Goal: Find specific page/section: Find specific page/section

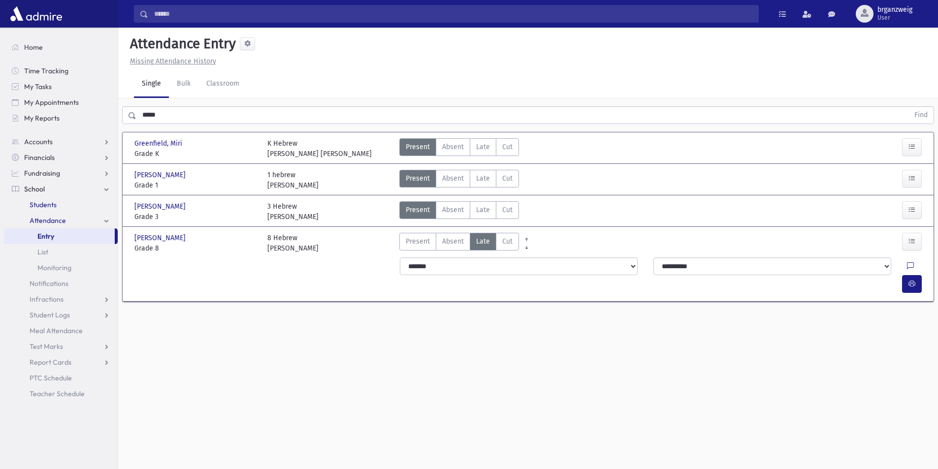
click at [53, 208] on span "Students" at bounding box center [43, 204] width 27 height 9
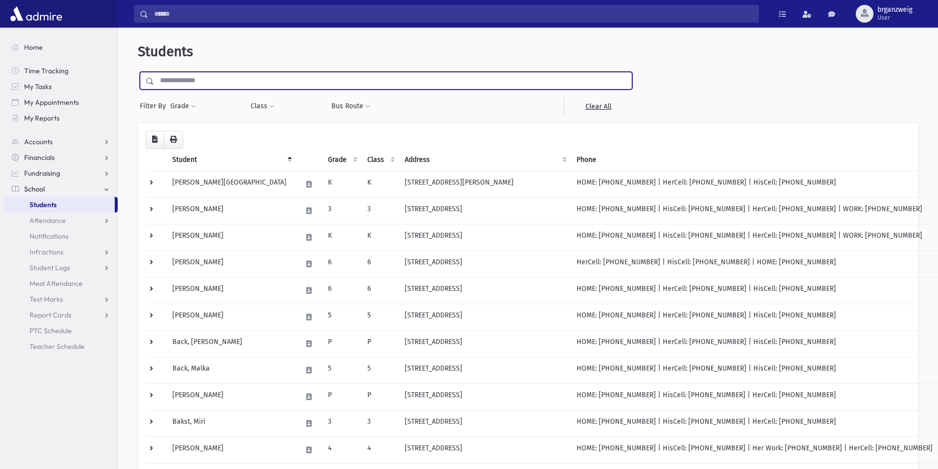
click at [200, 82] on input "text" at bounding box center [393, 81] width 478 height 18
type input "*******"
click at [138, 72] on input "submit" at bounding box center [152, 78] width 28 height 13
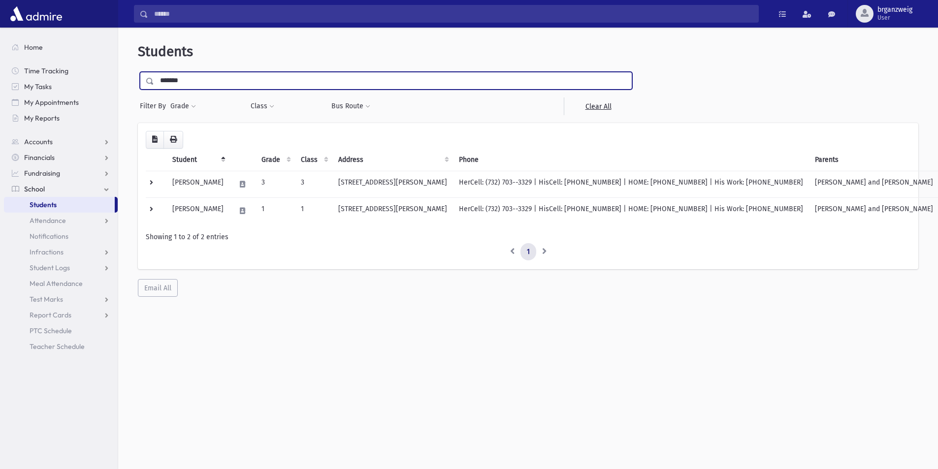
drag, startPoint x: 186, startPoint y: 80, endPoint x: 160, endPoint y: 83, distance: 26.8
click at [160, 83] on input "*******" at bounding box center [393, 81] width 478 height 18
type input "**********"
click at [138, 72] on input "submit" at bounding box center [152, 78] width 28 height 13
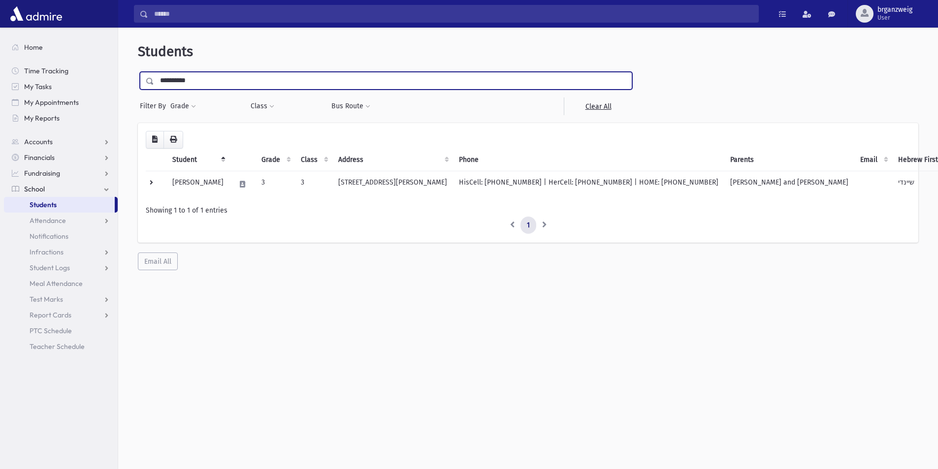
drag, startPoint x: 217, startPoint y: 81, endPoint x: 149, endPoint y: 85, distance: 68.1
click at [149, 85] on div "**********" at bounding box center [386, 81] width 492 height 18
type input "******"
click at [138, 72] on input "submit" at bounding box center [152, 78] width 28 height 13
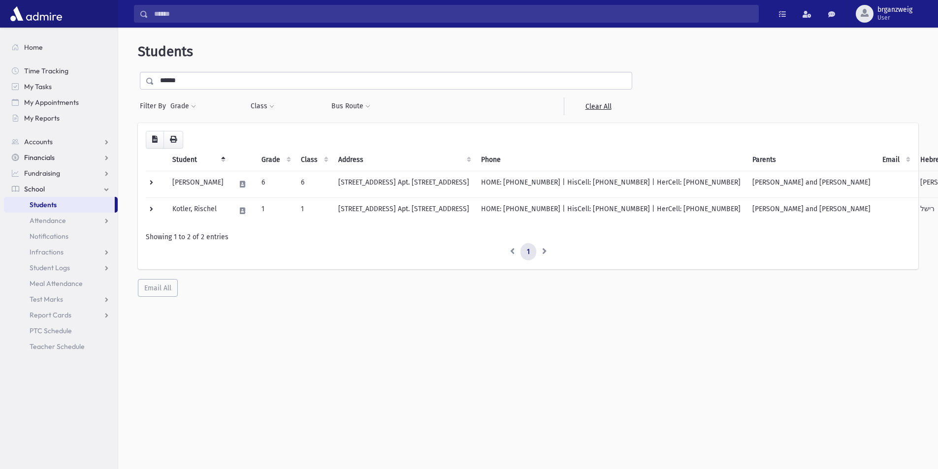
click at [86, 158] on link "Financials" at bounding box center [61, 158] width 114 height 16
click at [57, 192] on span "Payments" at bounding box center [45, 189] width 31 height 9
click at [57, 203] on link "Entry" at bounding box center [61, 205] width 114 height 16
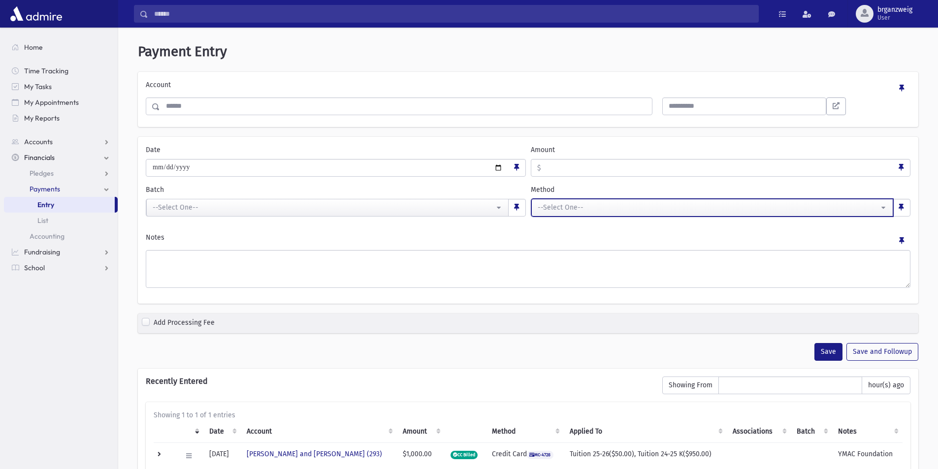
click at [626, 205] on div "--Select One--" at bounding box center [709, 207] width 342 height 10
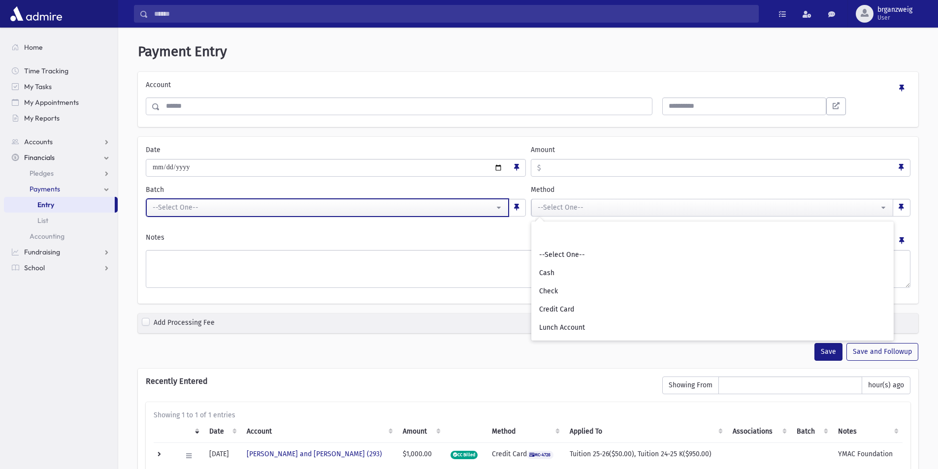
click at [254, 201] on button "--Select One--" at bounding box center [327, 208] width 362 height 18
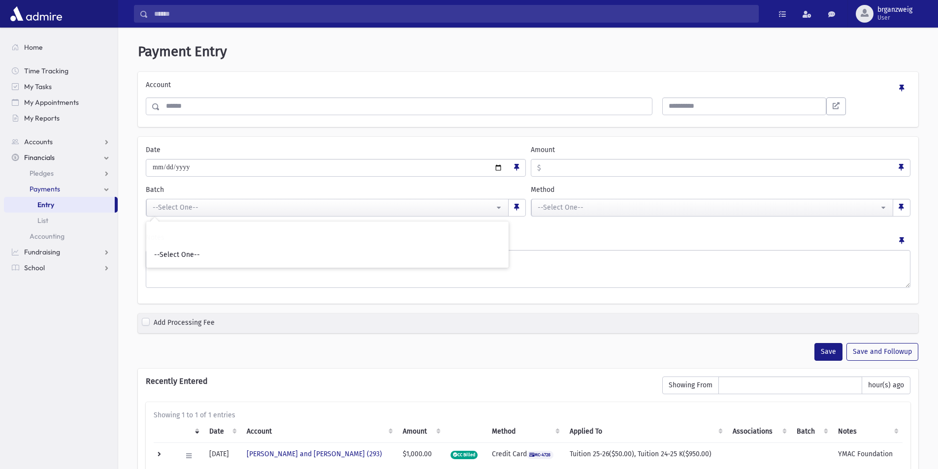
click at [563, 164] on input "Amount" at bounding box center [717, 168] width 353 height 18
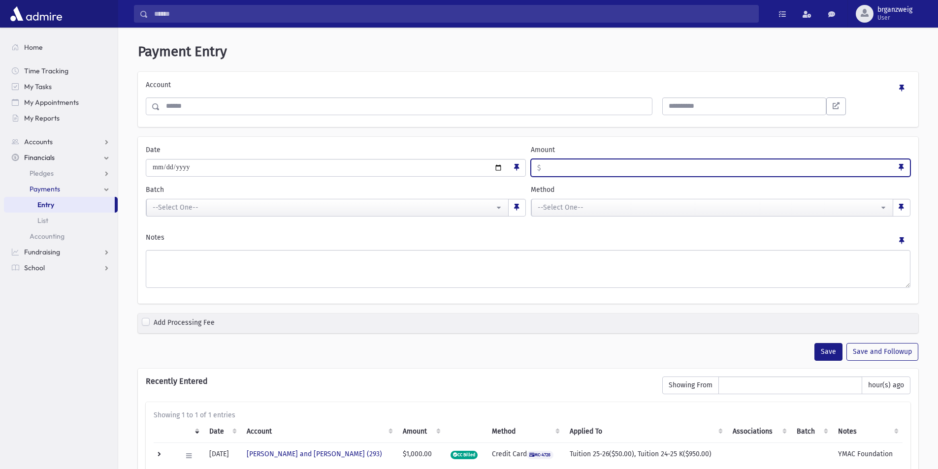
click at [221, 109] on input "Search" at bounding box center [406, 106] width 492 height 18
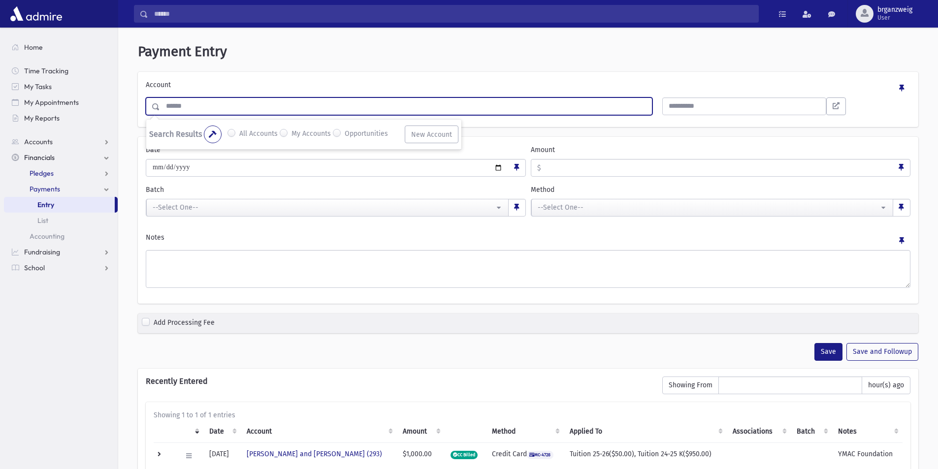
click at [42, 168] on link "Pledges" at bounding box center [61, 173] width 114 height 16
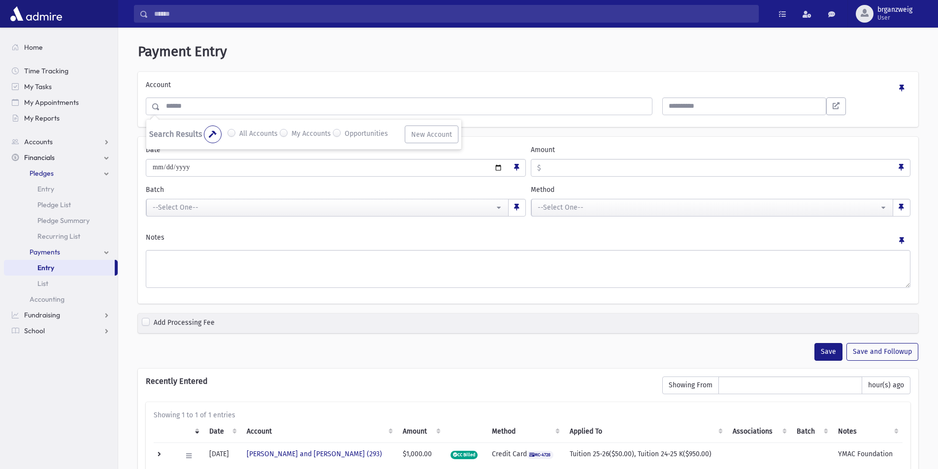
click at [41, 172] on span "Pledges" at bounding box center [42, 173] width 24 height 9
click at [32, 51] on span "Home" at bounding box center [33, 47] width 19 height 9
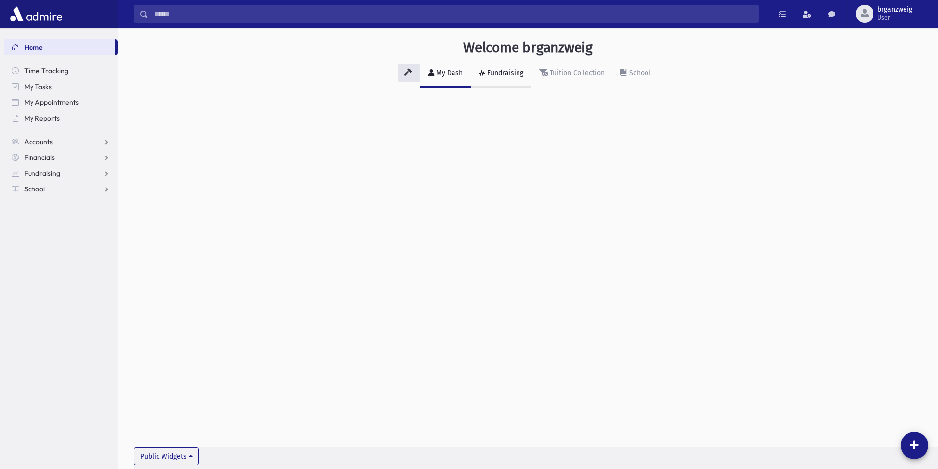
click at [506, 71] on div "Fundraising" at bounding box center [504, 73] width 38 height 8
click at [558, 72] on div "Tuition Collection" at bounding box center [576, 73] width 57 height 8
click at [643, 72] on div "School" at bounding box center [638, 73] width 23 height 8
click at [33, 188] on span "School" at bounding box center [34, 189] width 21 height 9
click at [57, 218] on span "Attendance" at bounding box center [48, 220] width 36 height 9
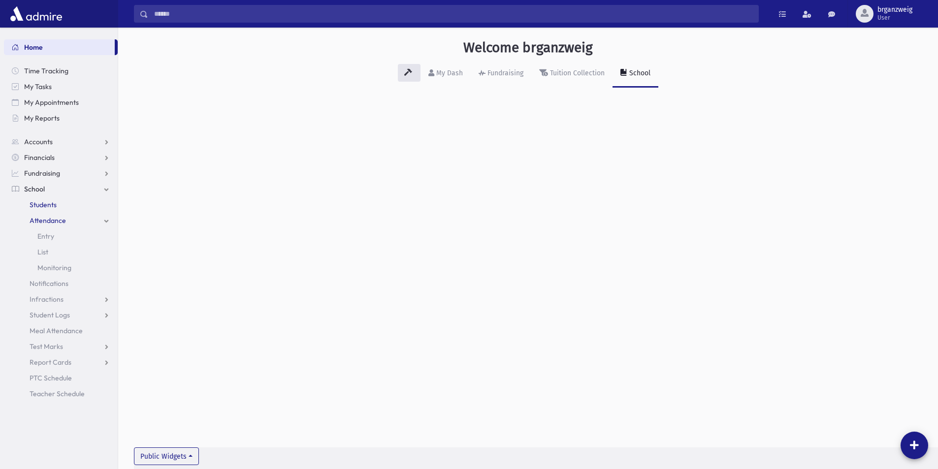
click at [51, 202] on span "Students" at bounding box center [43, 204] width 27 height 9
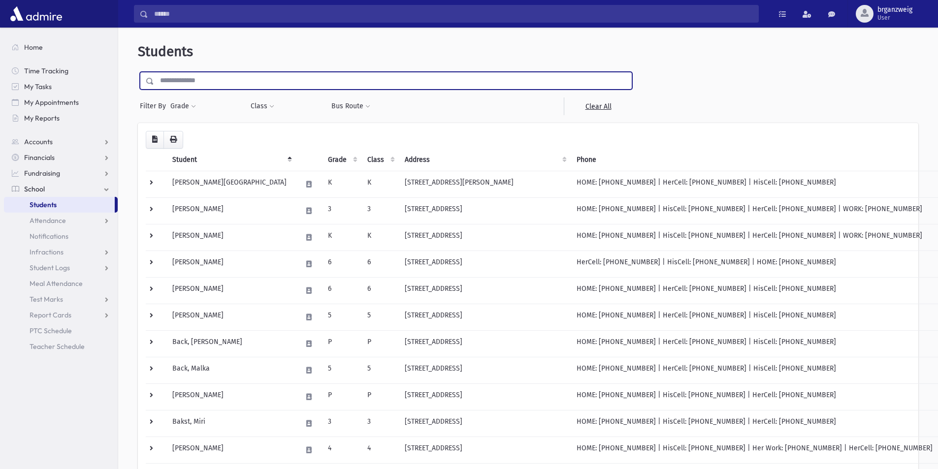
click at [184, 86] on input "text" at bounding box center [393, 81] width 478 height 18
type input "****"
click at [138, 72] on input "submit" at bounding box center [152, 78] width 28 height 13
